Goal: Download file/media

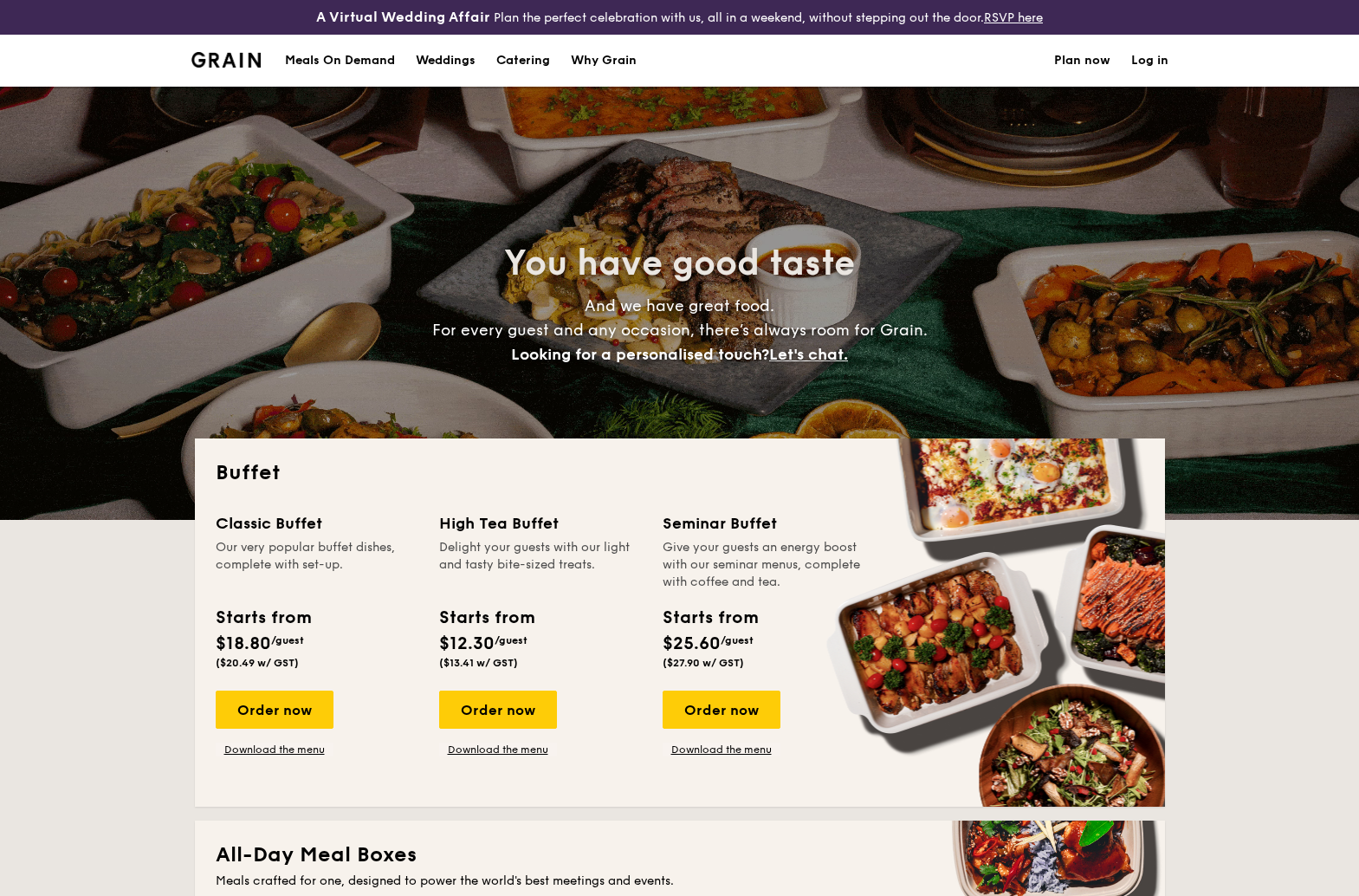
select select
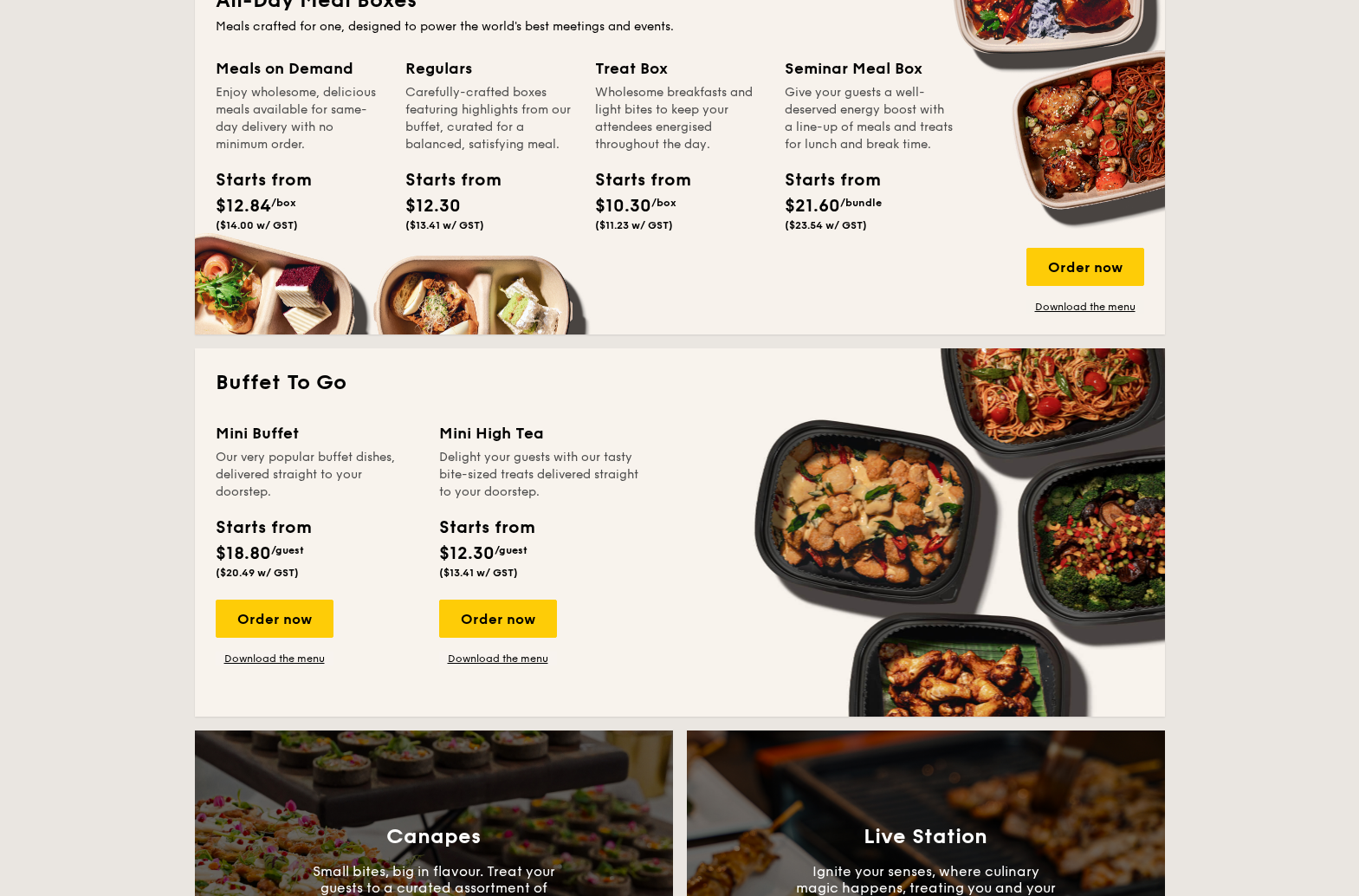
scroll to position [1437, 0]
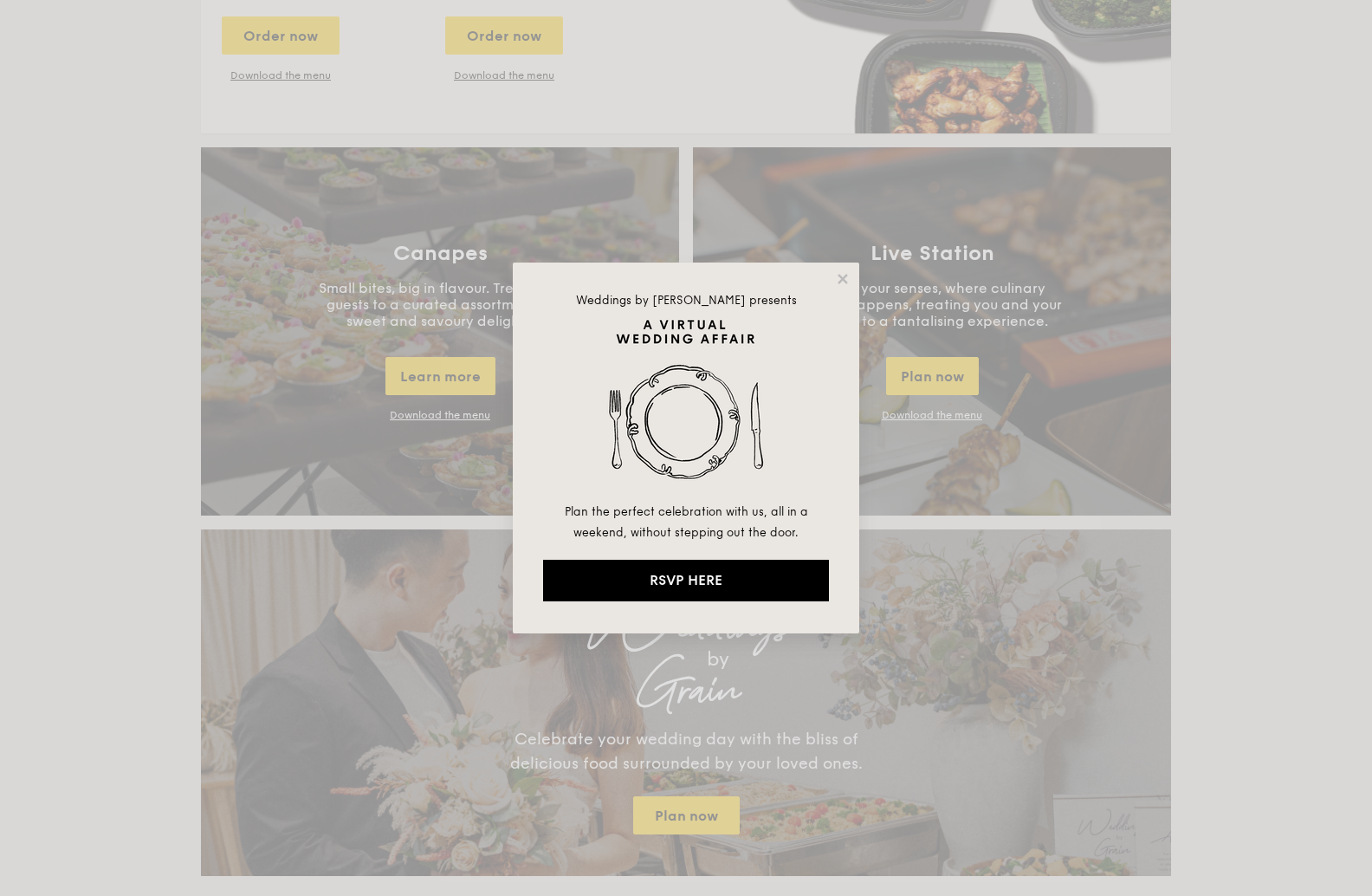
drag, startPoint x: 1220, startPoint y: 377, endPoint x: 1171, endPoint y: 377, distance: 49.0
click at [1220, 377] on div "Weddings by Grain presents Plan the perfect celebration with us, all in a weeke…" at bounding box center [686, 448] width 1372 height 896
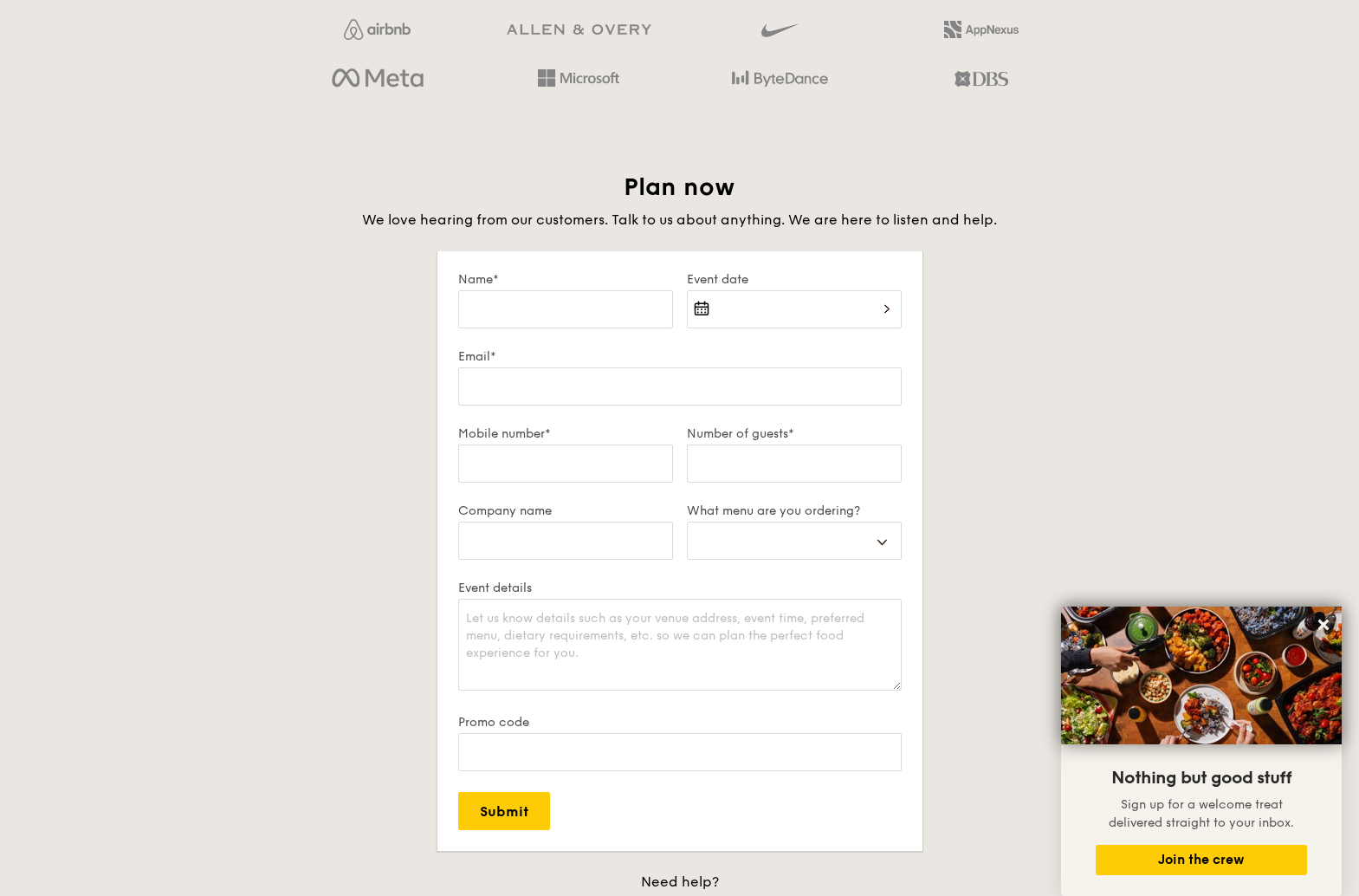
scroll to position [0, 0]
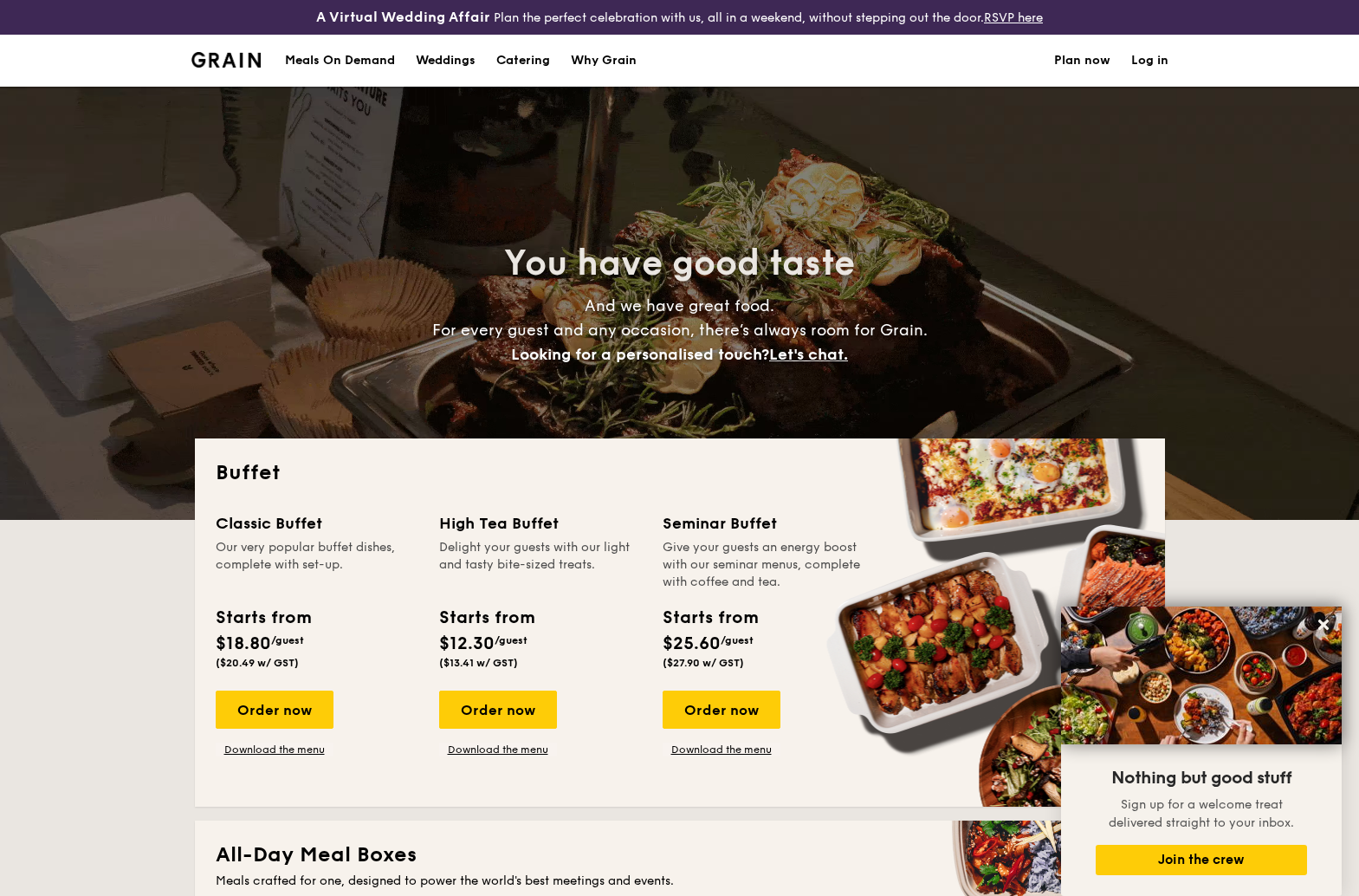
click at [432, 60] on div "Weddings" at bounding box center [445, 61] width 60 height 52
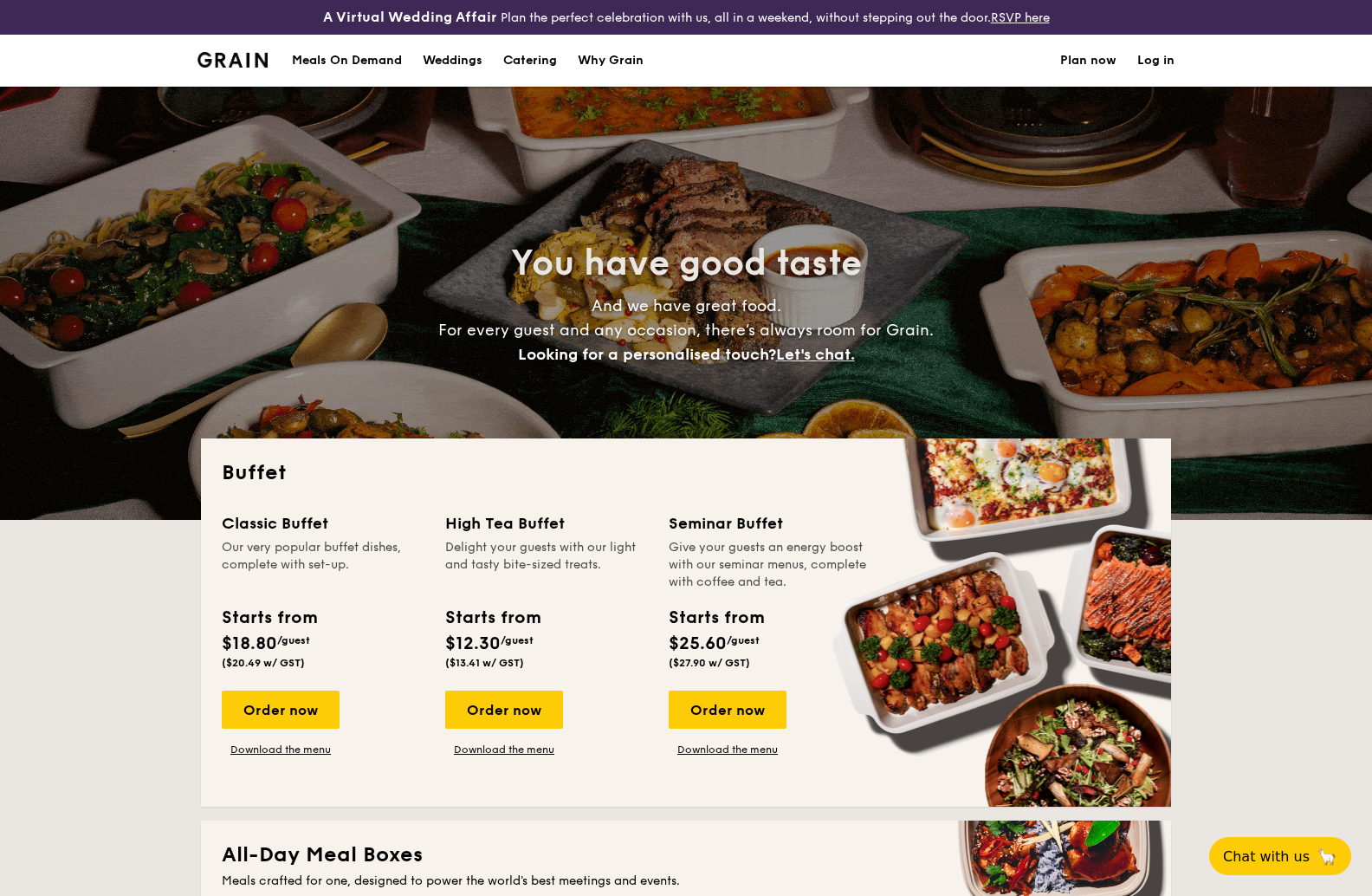
select select
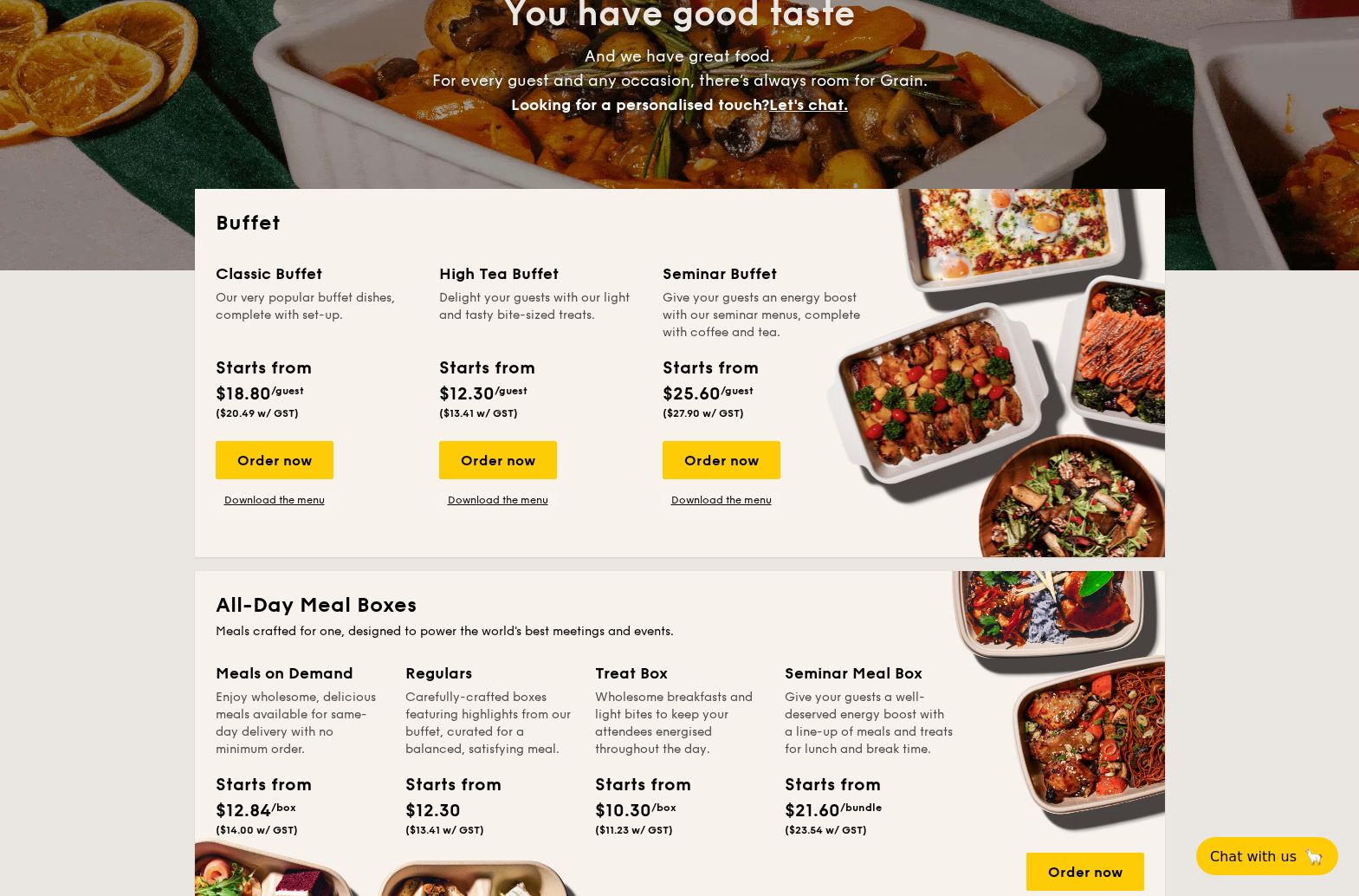
scroll to position [486, 0]
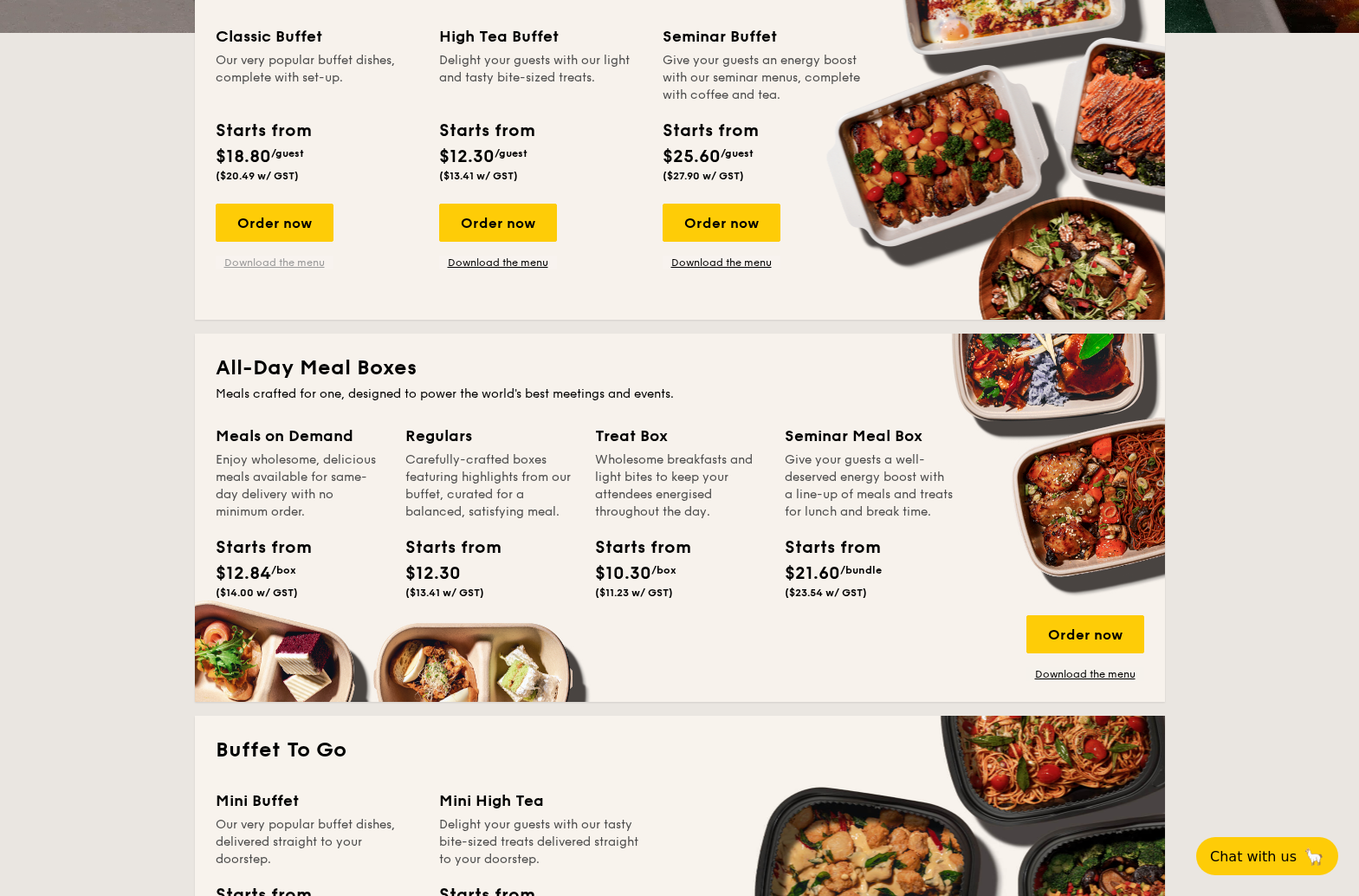
click at [280, 263] on link "Download the menu" at bounding box center [274, 262] width 118 height 14
